Goal: Feedback & Contribution: Contribute content

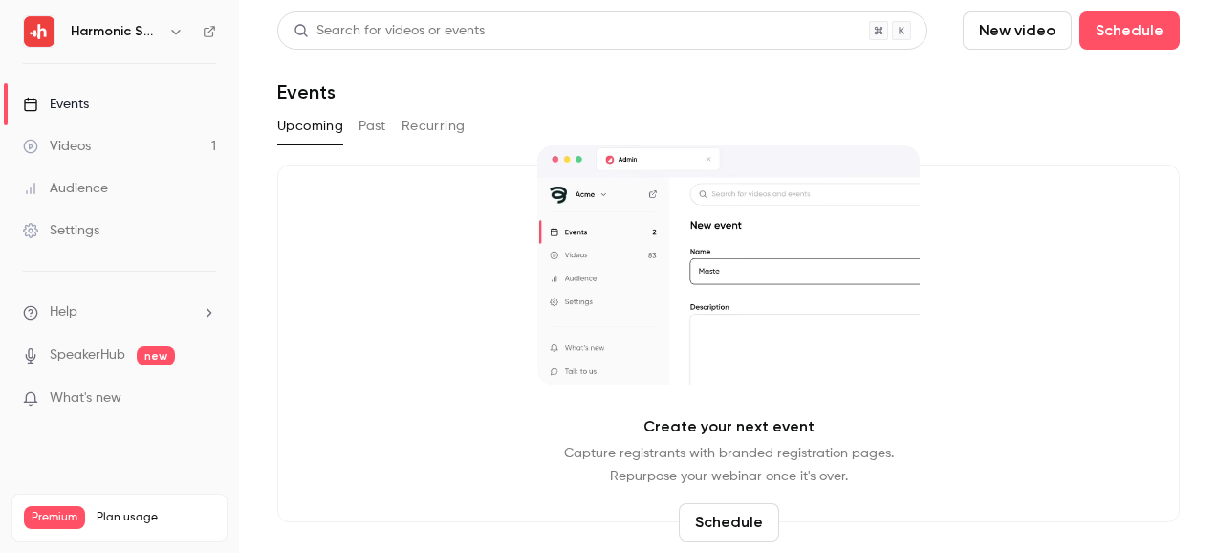
click at [93, 109] on link "Events" at bounding box center [119, 104] width 239 height 42
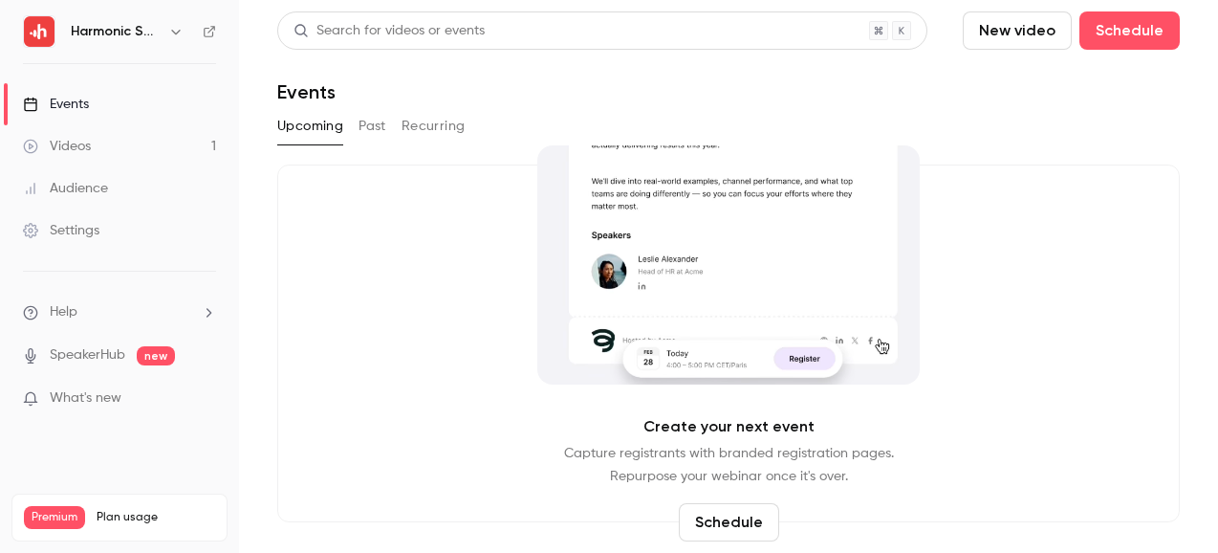
click at [93, 108] on link "Events" at bounding box center [119, 104] width 239 height 42
click at [1141, 25] on button "Schedule" at bounding box center [1129, 30] width 100 height 38
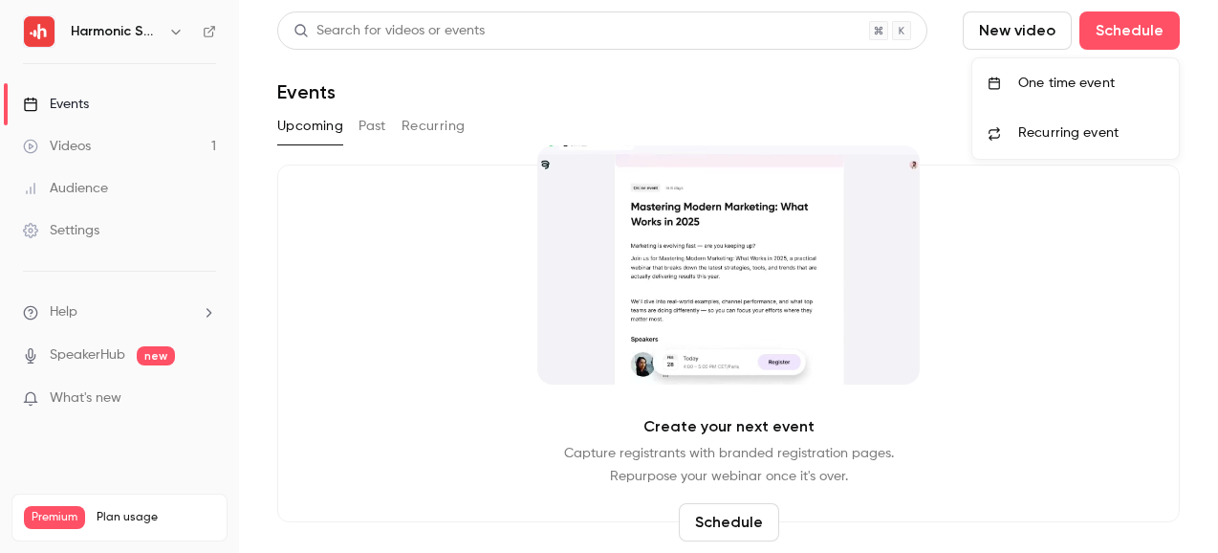
click at [1045, 82] on div "One time event" at bounding box center [1090, 83] width 145 height 19
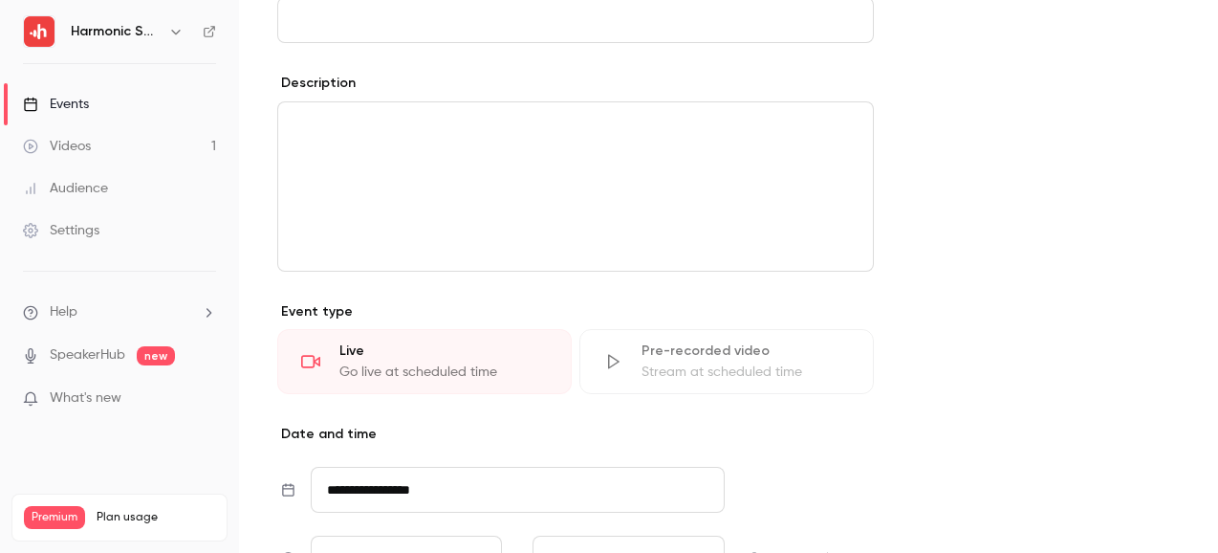
scroll to position [673, 0]
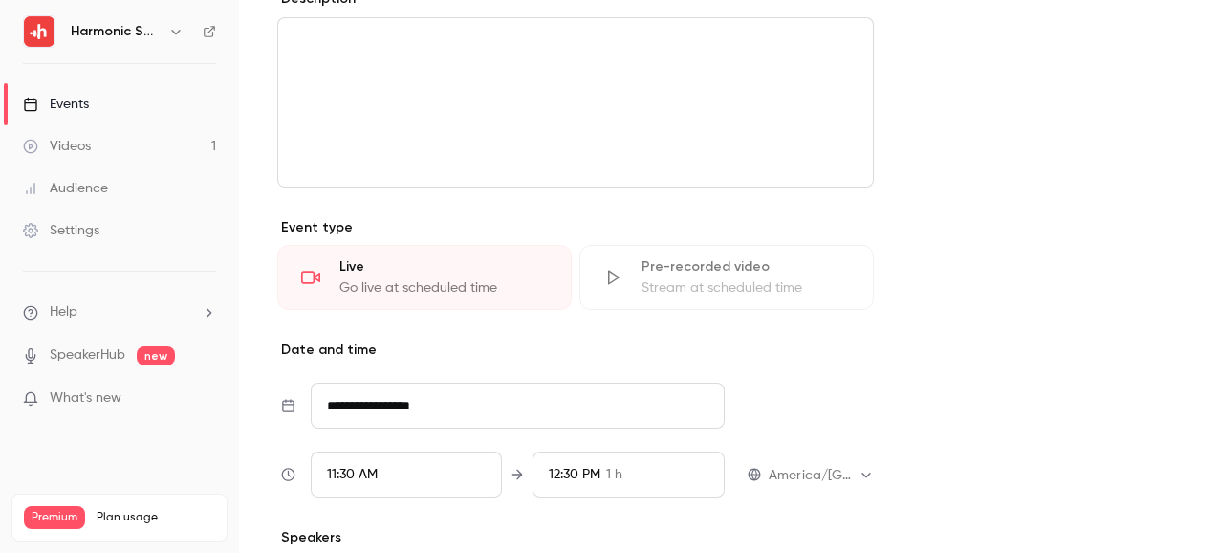
click at [749, 247] on div "Pre-recorded video Stream at scheduled time" at bounding box center [726, 277] width 294 height 65
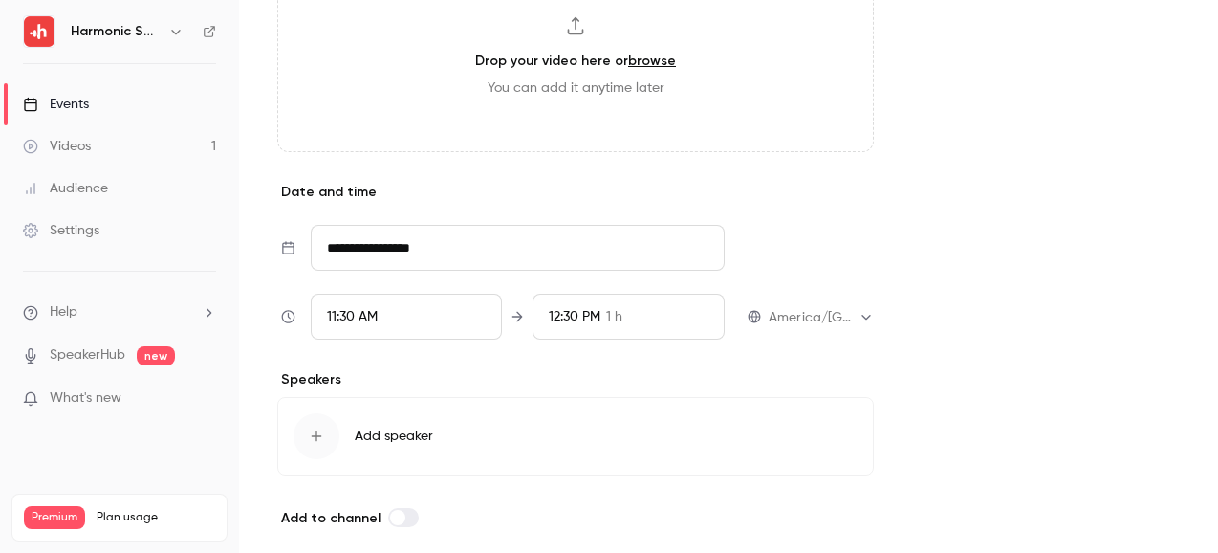
scroll to position [1128, 0]
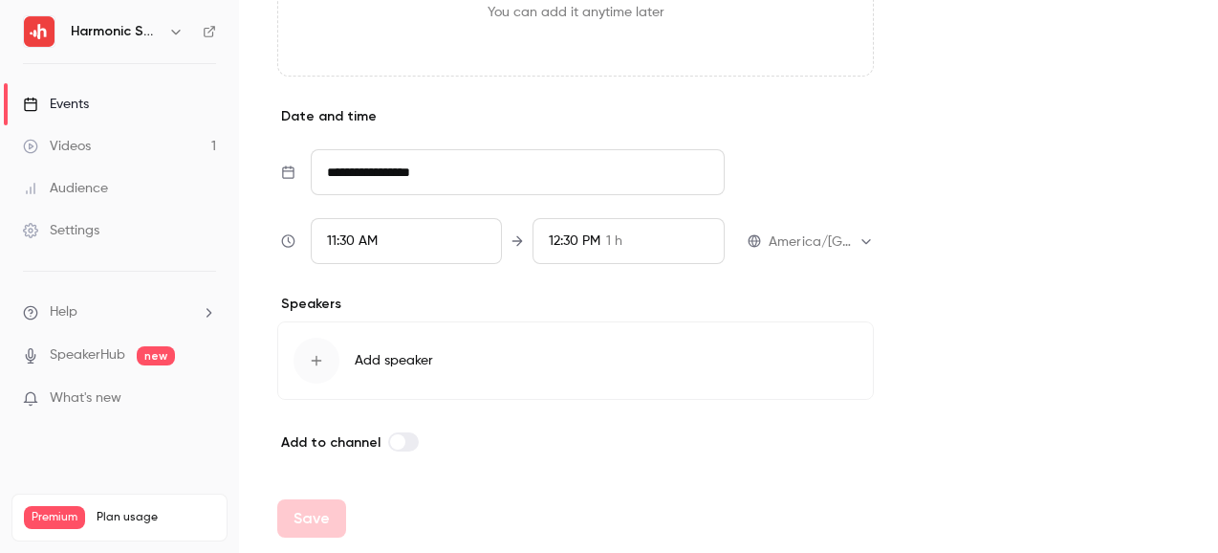
click at [360, 352] on span "Add speaker" at bounding box center [394, 360] width 78 height 19
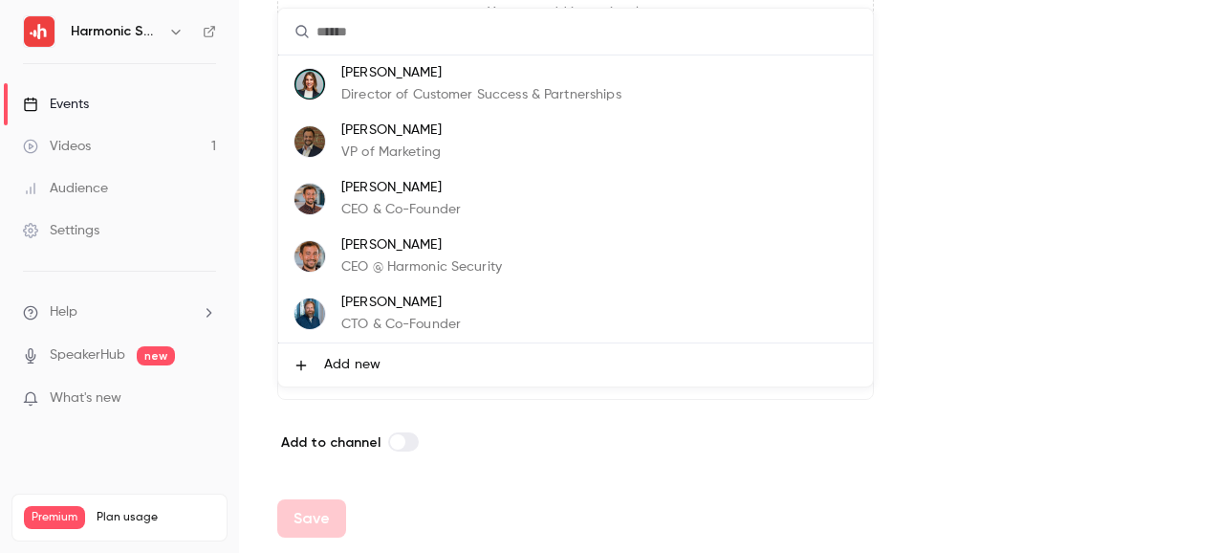
click at [521, 536] on div at bounding box center [609, 276] width 1218 height 553
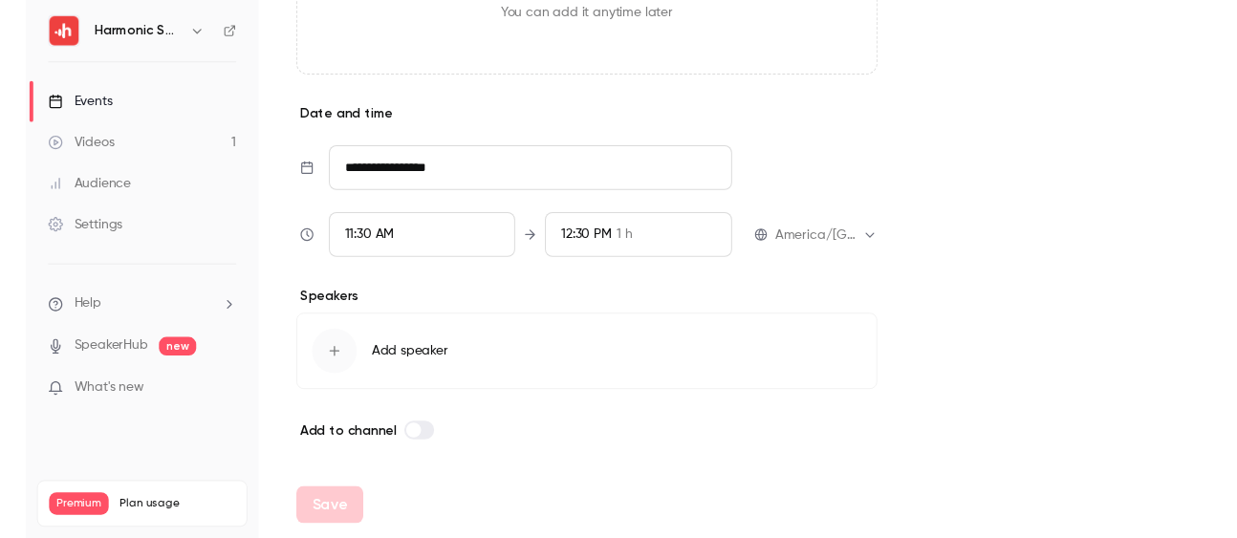
scroll to position [0, 0]
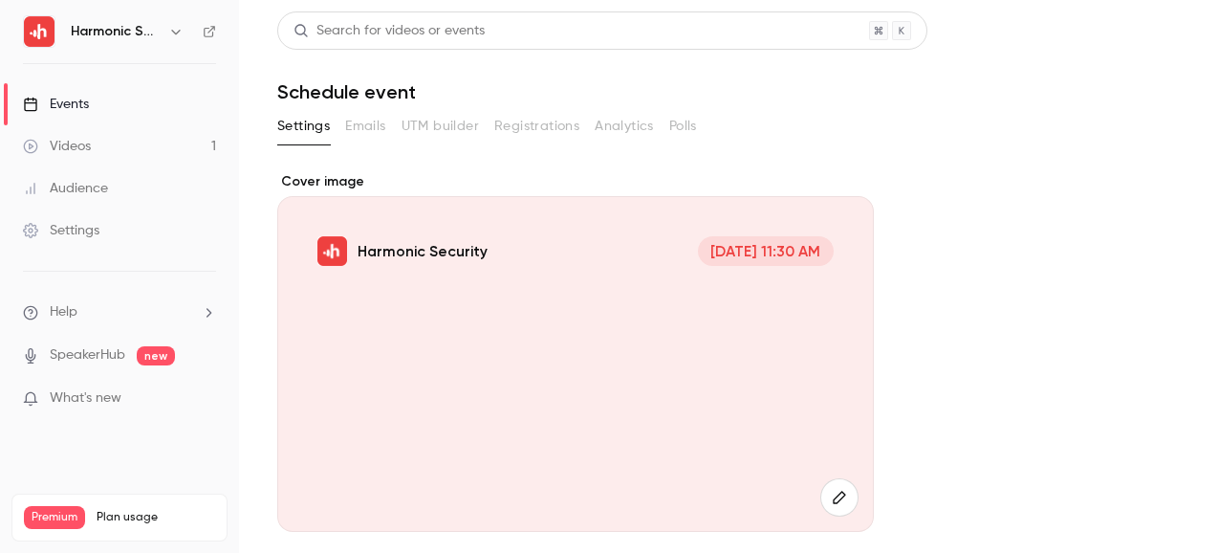
click at [110, 108] on link "Events" at bounding box center [119, 104] width 239 height 42
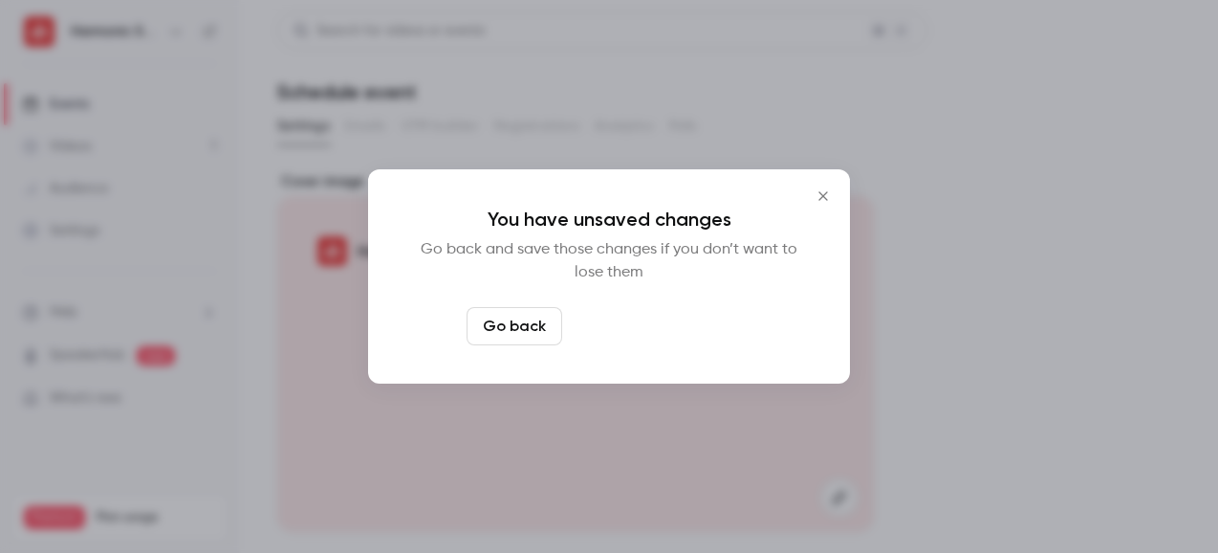
click at [634, 317] on button "Leave page anyway" at bounding box center [661, 326] width 182 height 38
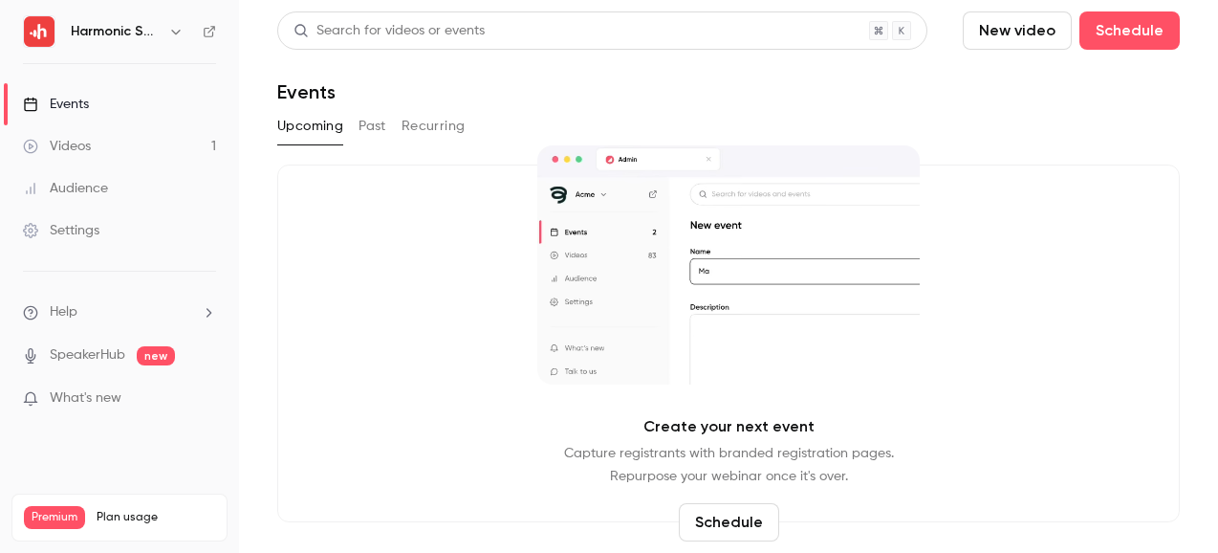
click at [80, 250] on link "Settings" at bounding box center [119, 230] width 239 height 42
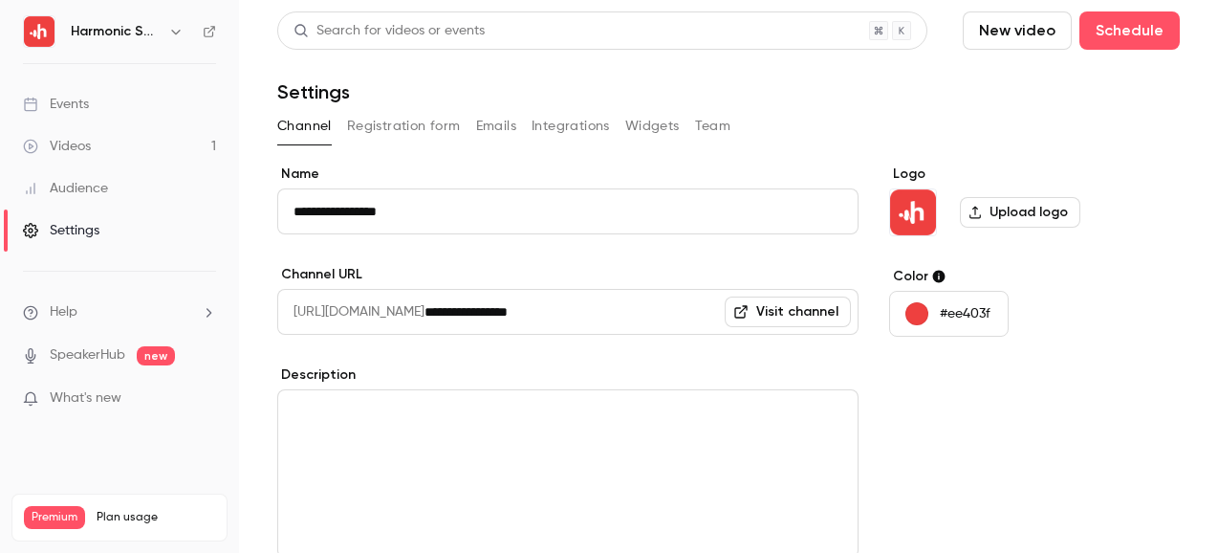
click at [711, 120] on button "Team" at bounding box center [713, 126] width 36 height 31
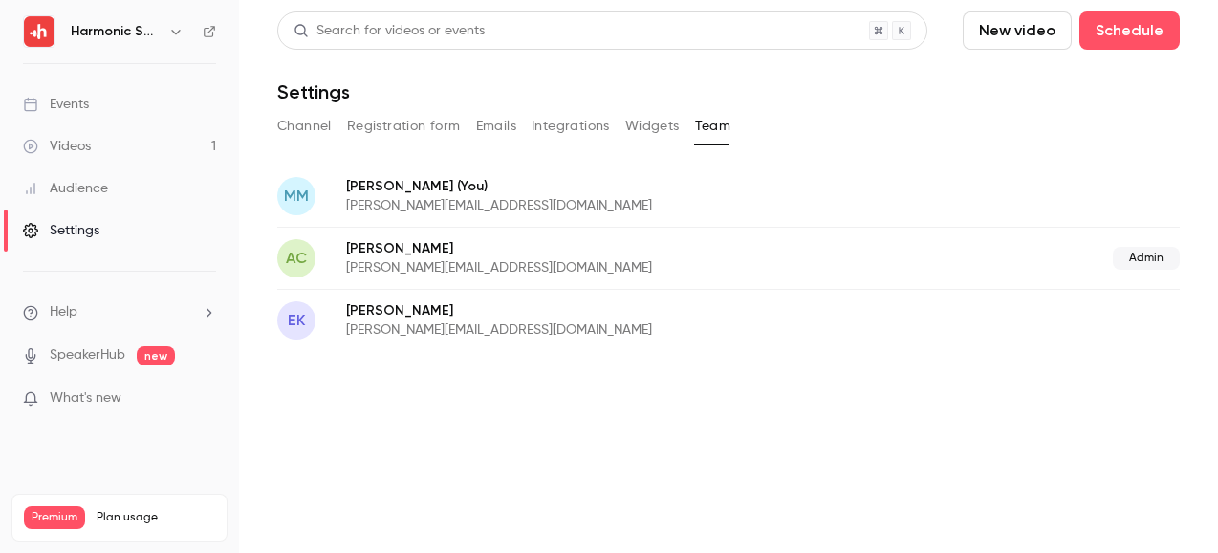
click at [306, 120] on button "Channel" at bounding box center [304, 126] width 54 height 31
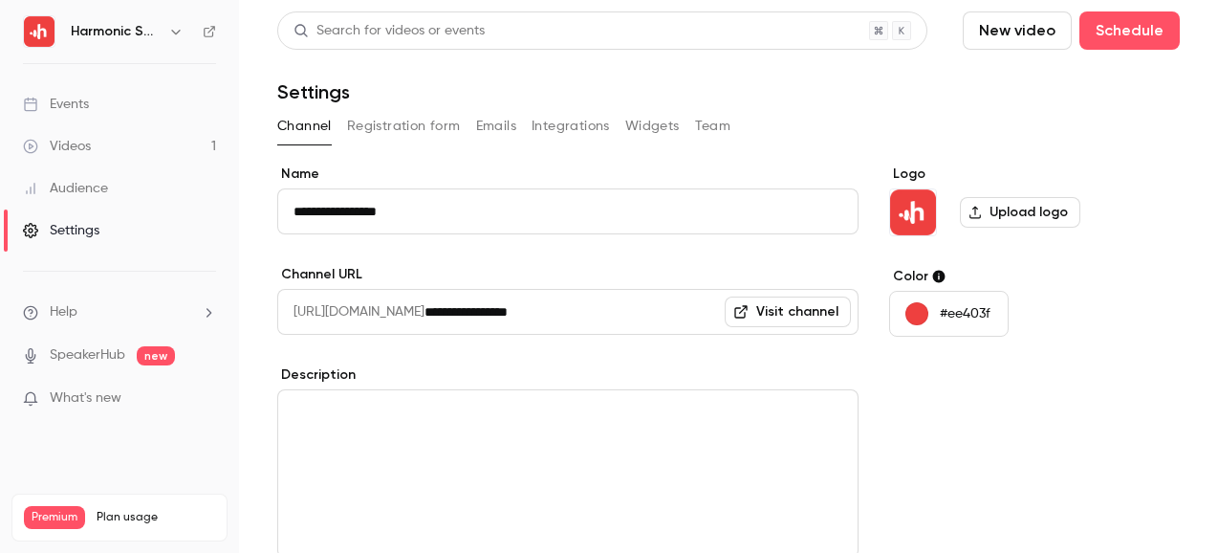
click at [69, 109] on div "Events" at bounding box center [56, 104] width 66 height 19
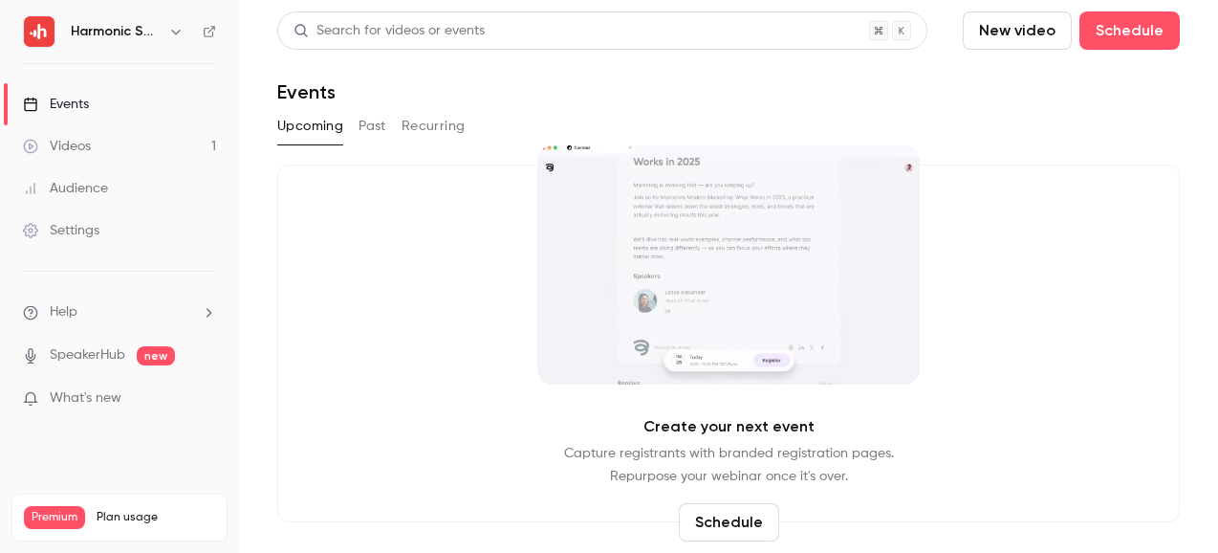
click at [57, 131] on link "Videos 1" at bounding box center [119, 146] width 239 height 42
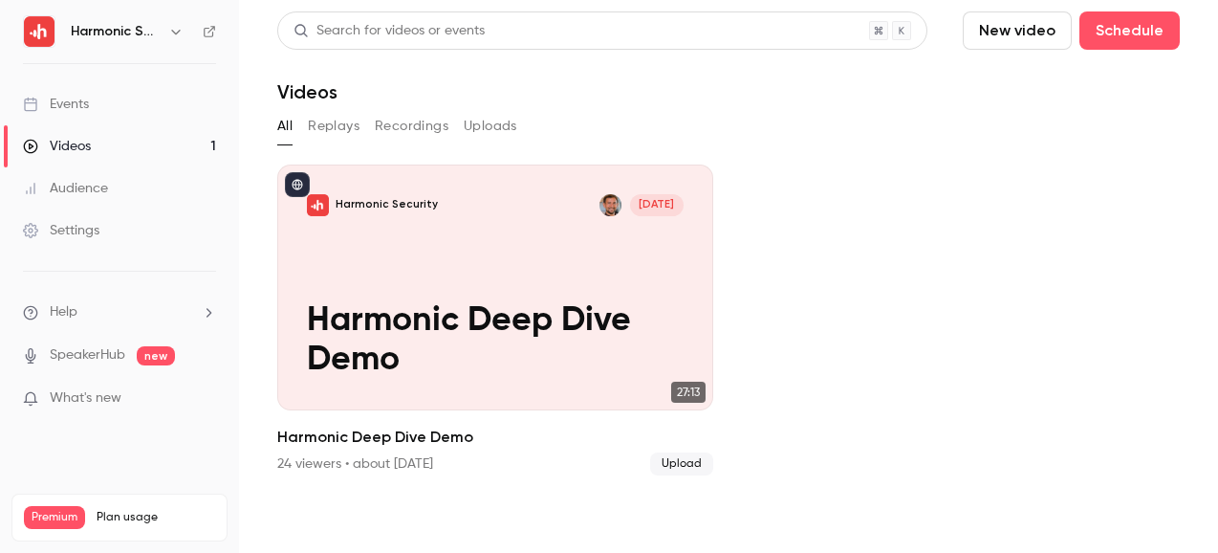
click at [984, 30] on button "New video" at bounding box center [1017, 30] width 109 height 38
click at [1047, 96] on li "Record" at bounding box center [1071, 83] width 207 height 50
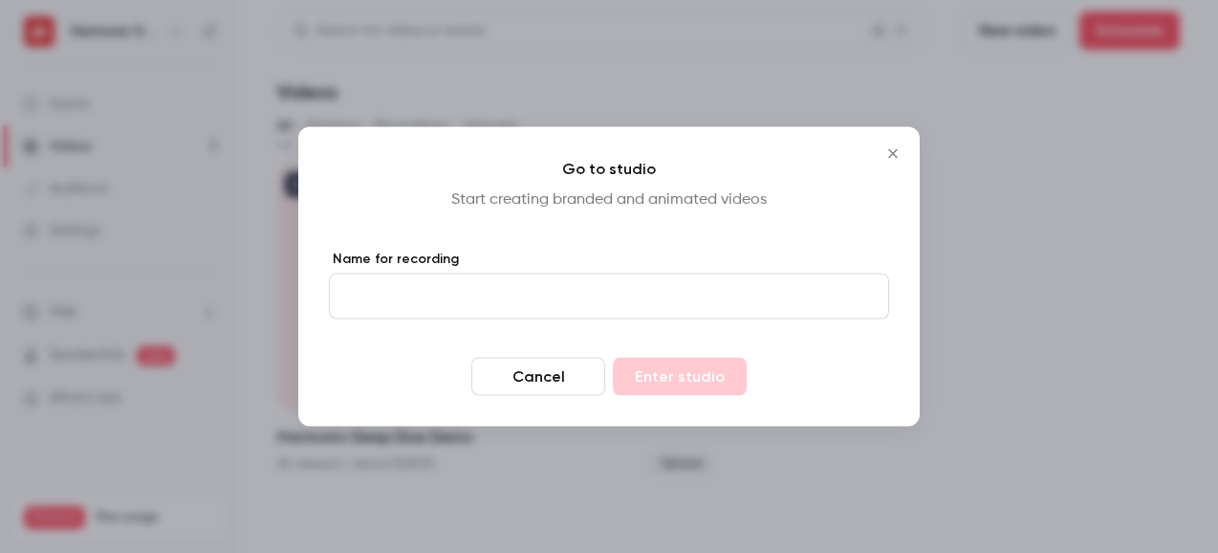
click at [588, 306] on input "Name for recording" at bounding box center [609, 296] width 560 height 46
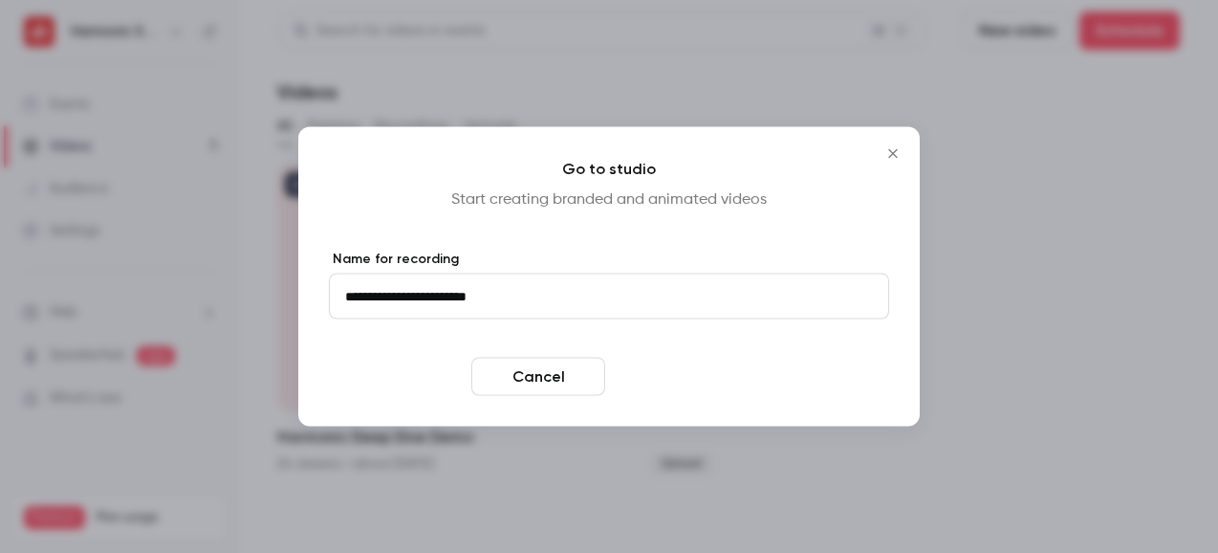
type input "**********"
click at [700, 363] on button "Enter studio" at bounding box center [680, 377] width 134 height 38
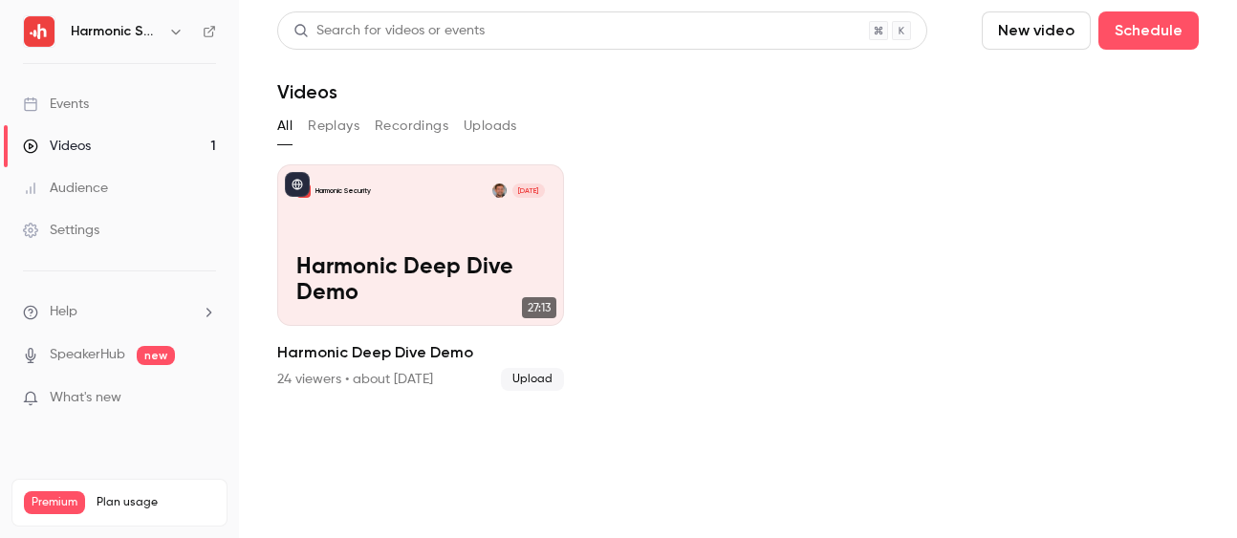
click at [135, 146] on link "Videos 1" at bounding box center [119, 146] width 239 height 42
click at [136, 104] on link "Events" at bounding box center [119, 104] width 239 height 42
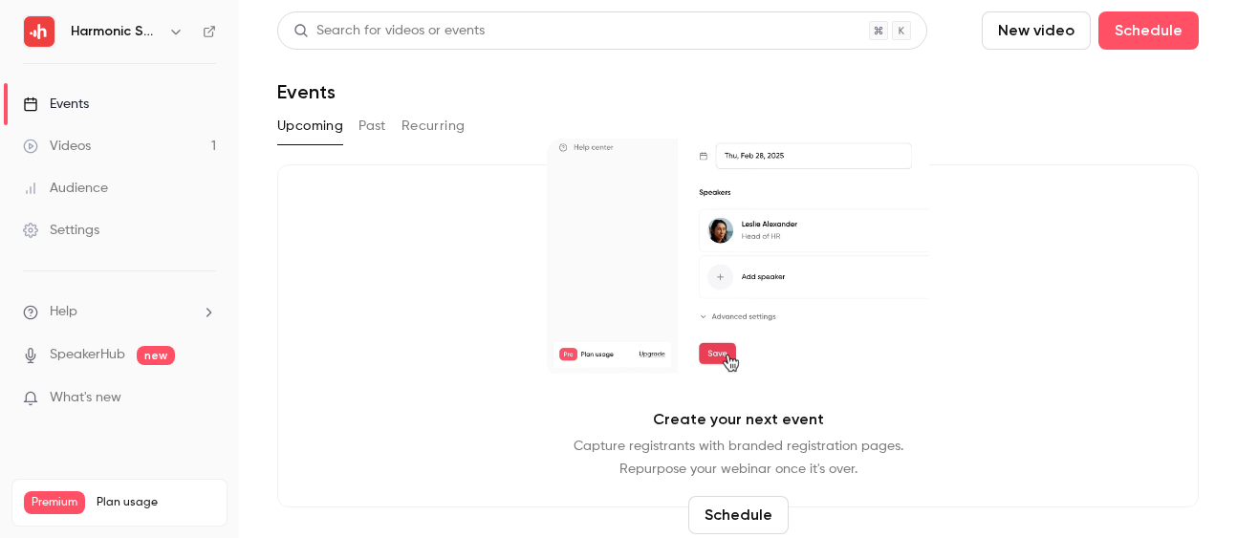
click at [360, 117] on button "Past" at bounding box center [373, 126] width 28 height 31
